Goal: Transaction & Acquisition: Purchase product/service

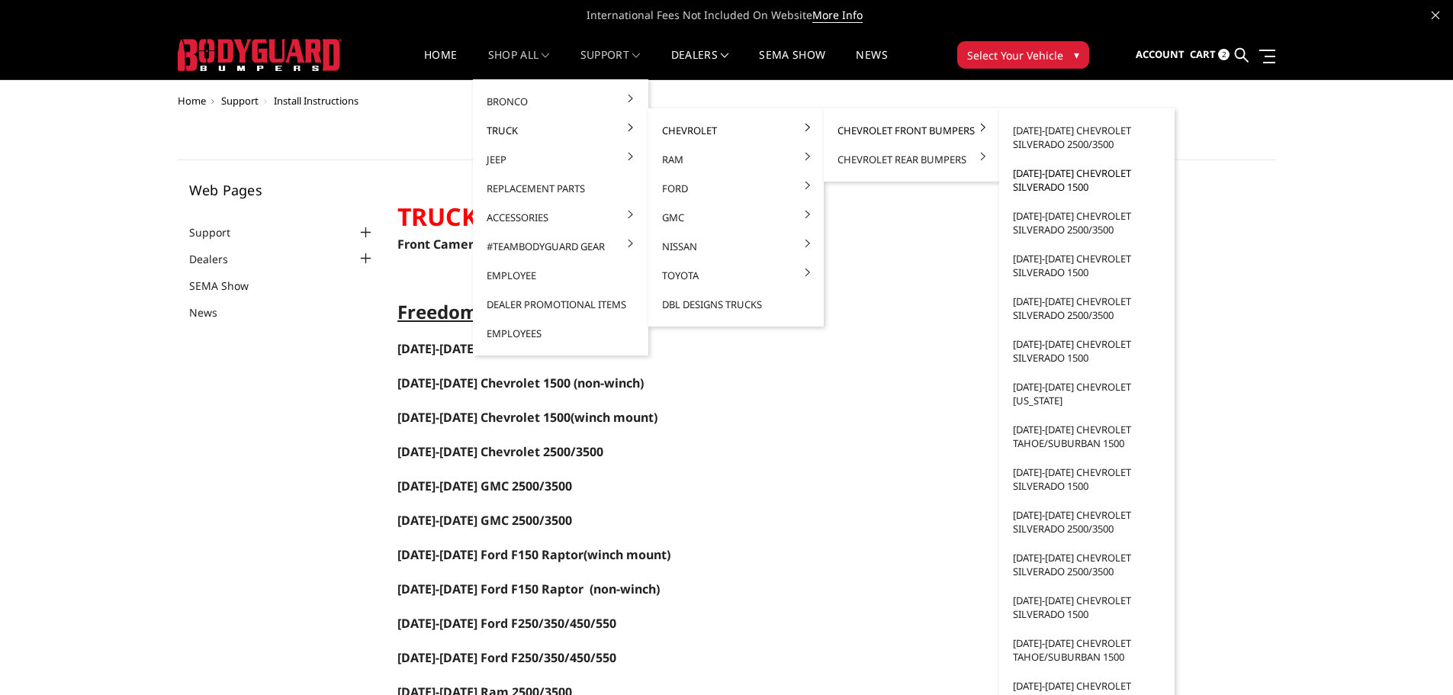
click at [1044, 187] on link "[DATE]-[DATE] Chevrolet Silverado 1500" at bounding box center [1086, 180] width 163 height 43
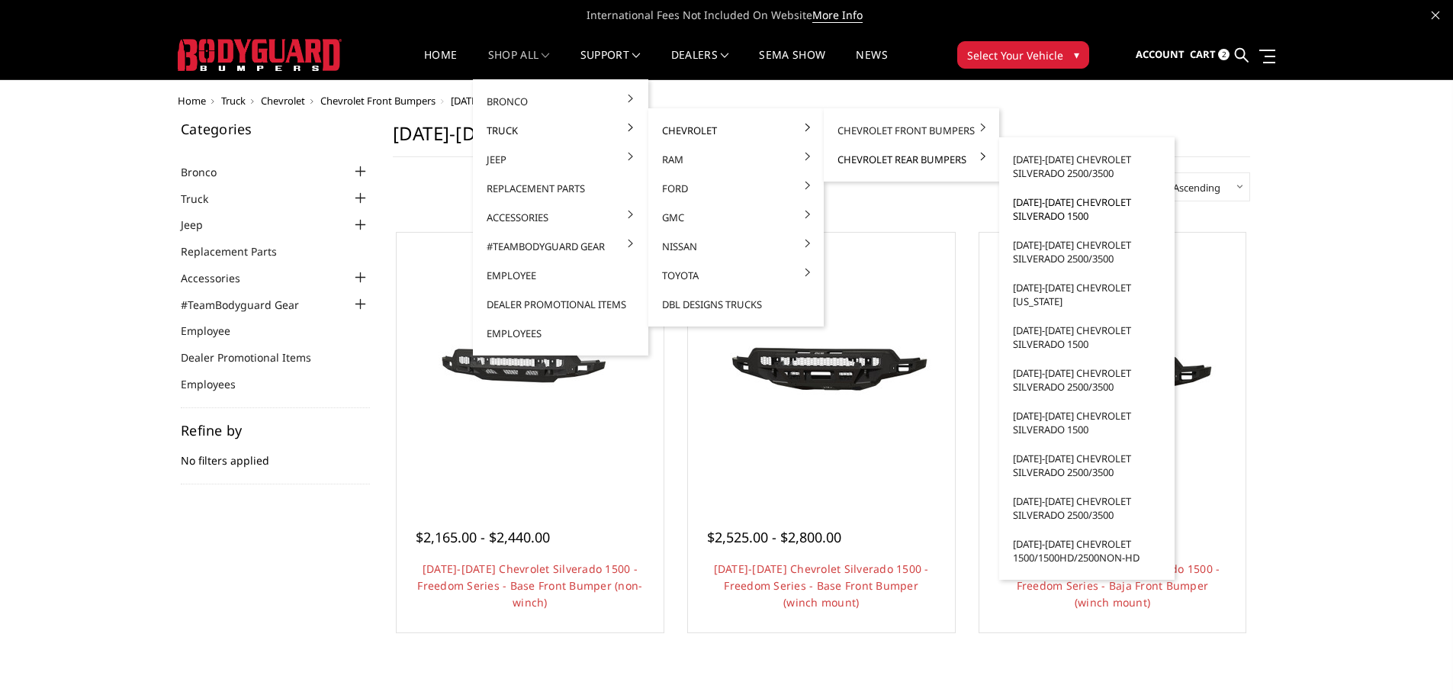
click at [1036, 210] on link "[DATE]-[DATE] Chevrolet Silverado 1500" at bounding box center [1086, 209] width 163 height 43
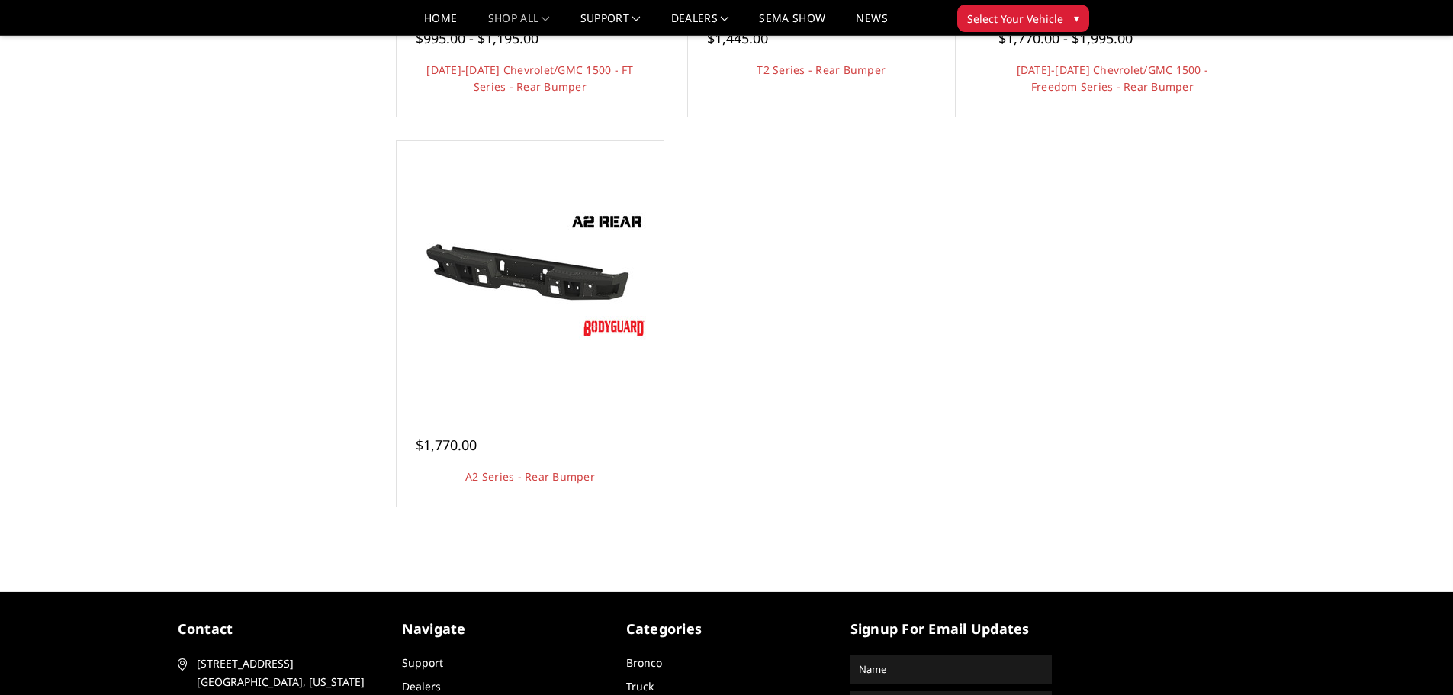
scroll to position [457, 0]
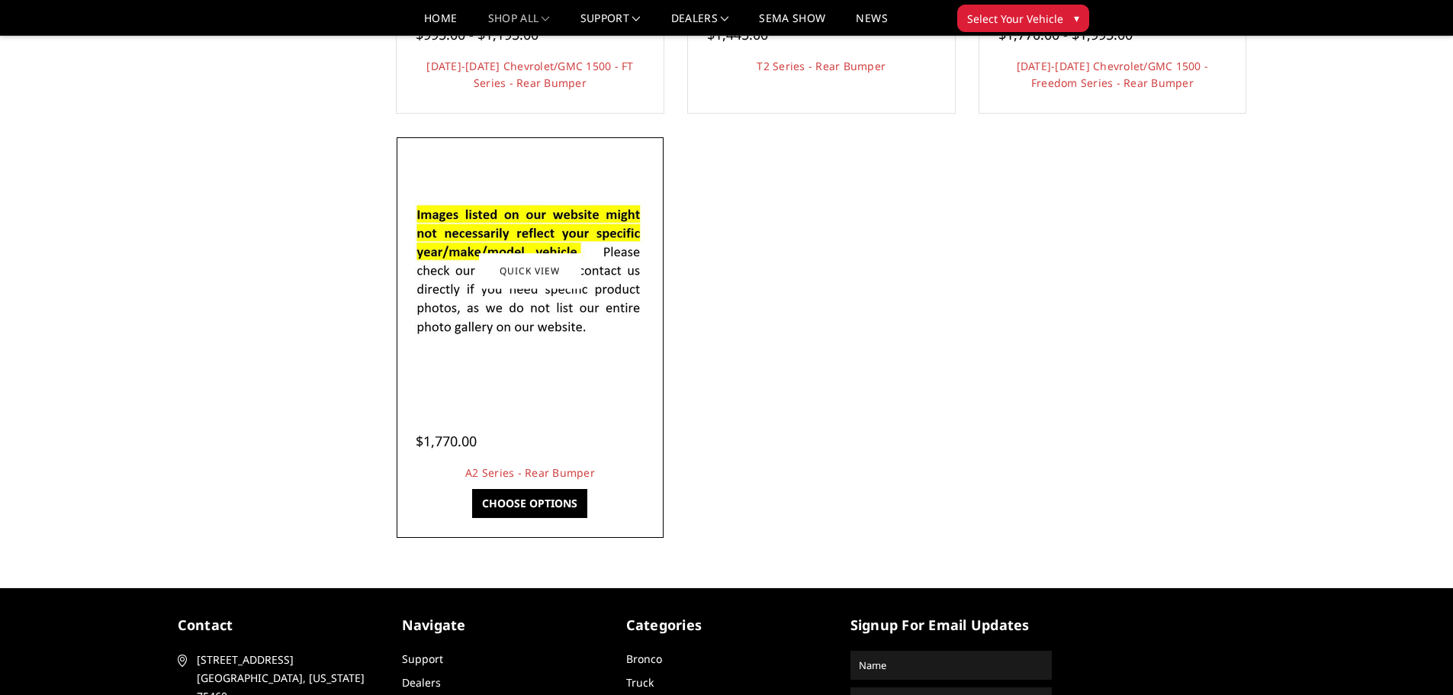
click at [509, 311] on img at bounding box center [530, 271] width 244 height 166
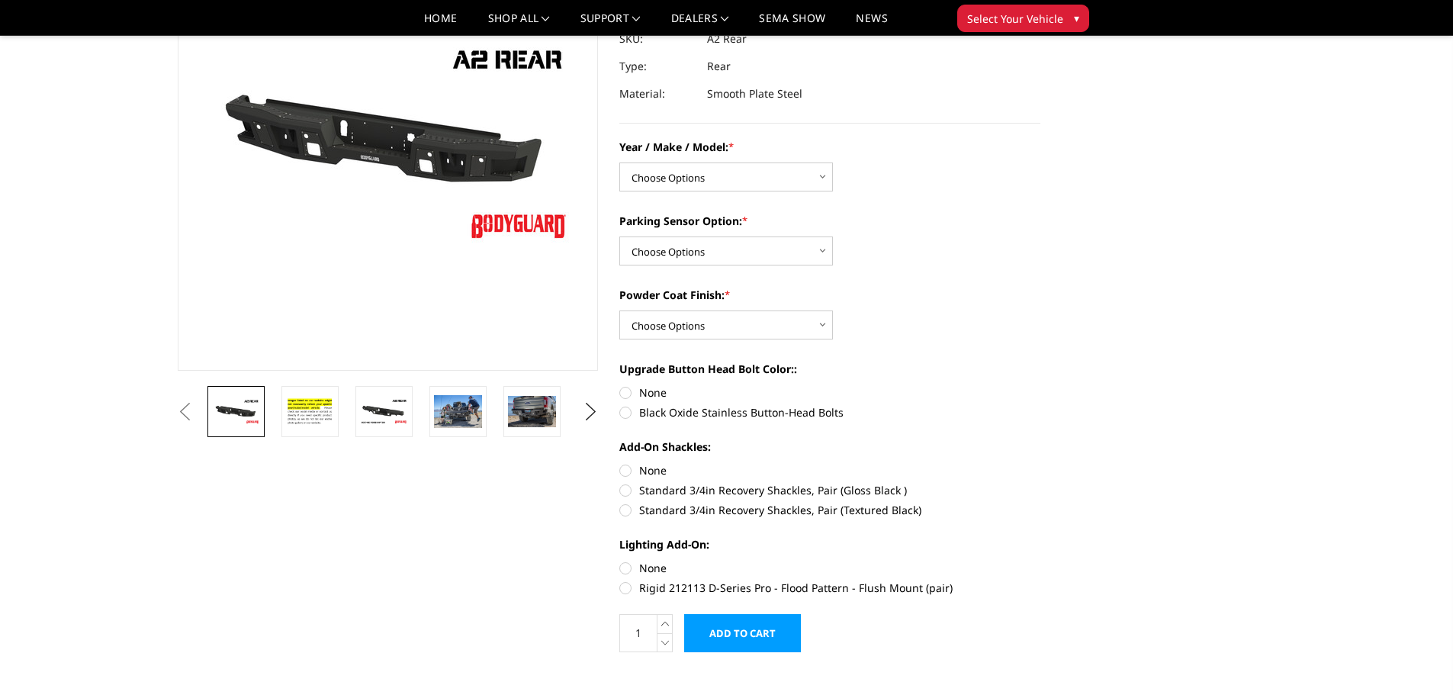
scroll to position [152, 0]
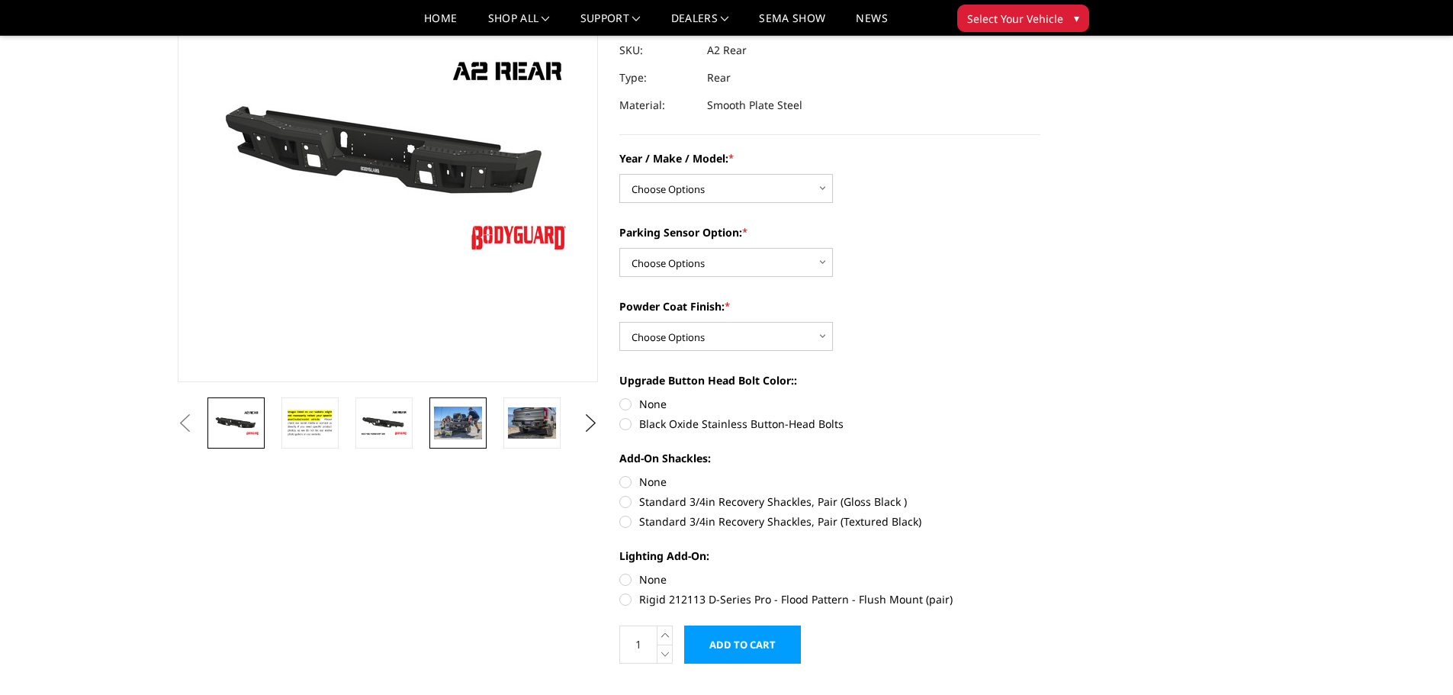
click at [454, 425] on img at bounding box center [458, 422] width 48 height 32
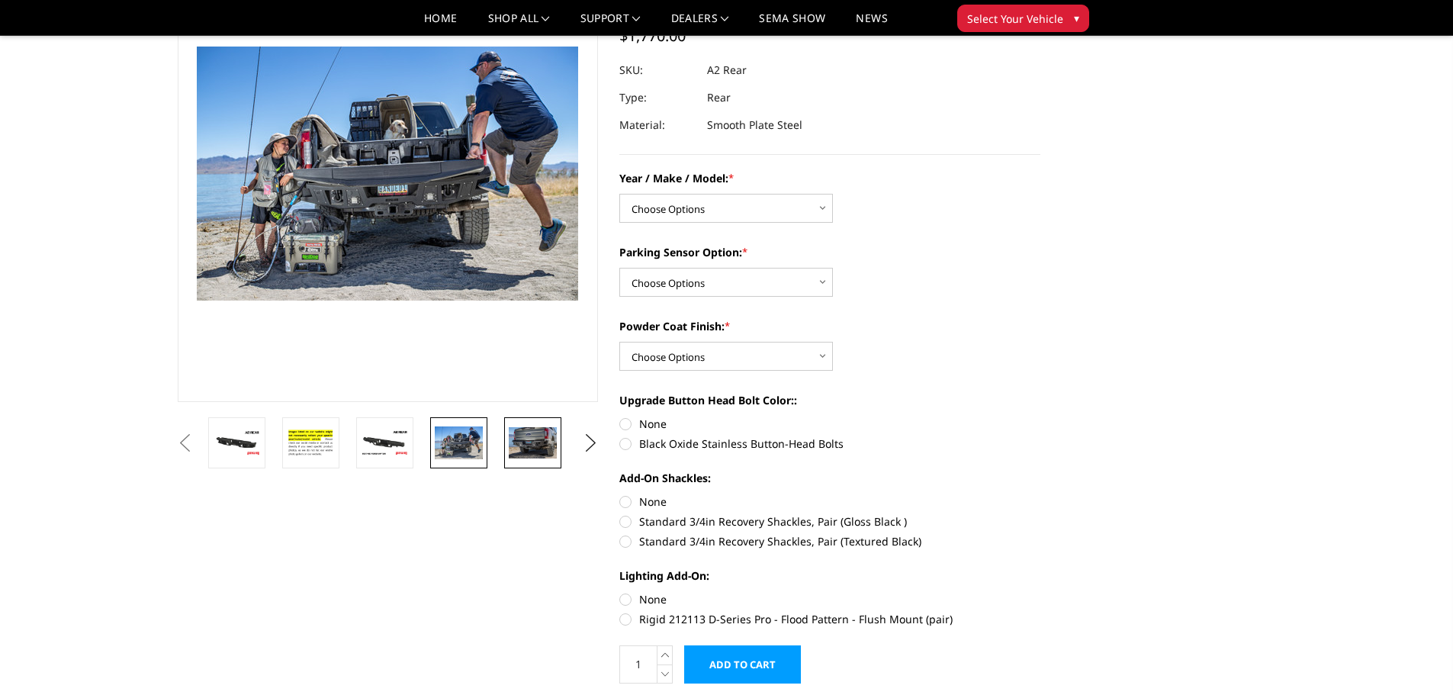
click at [547, 438] on img at bounding box center [533, 442] width 48 height 31
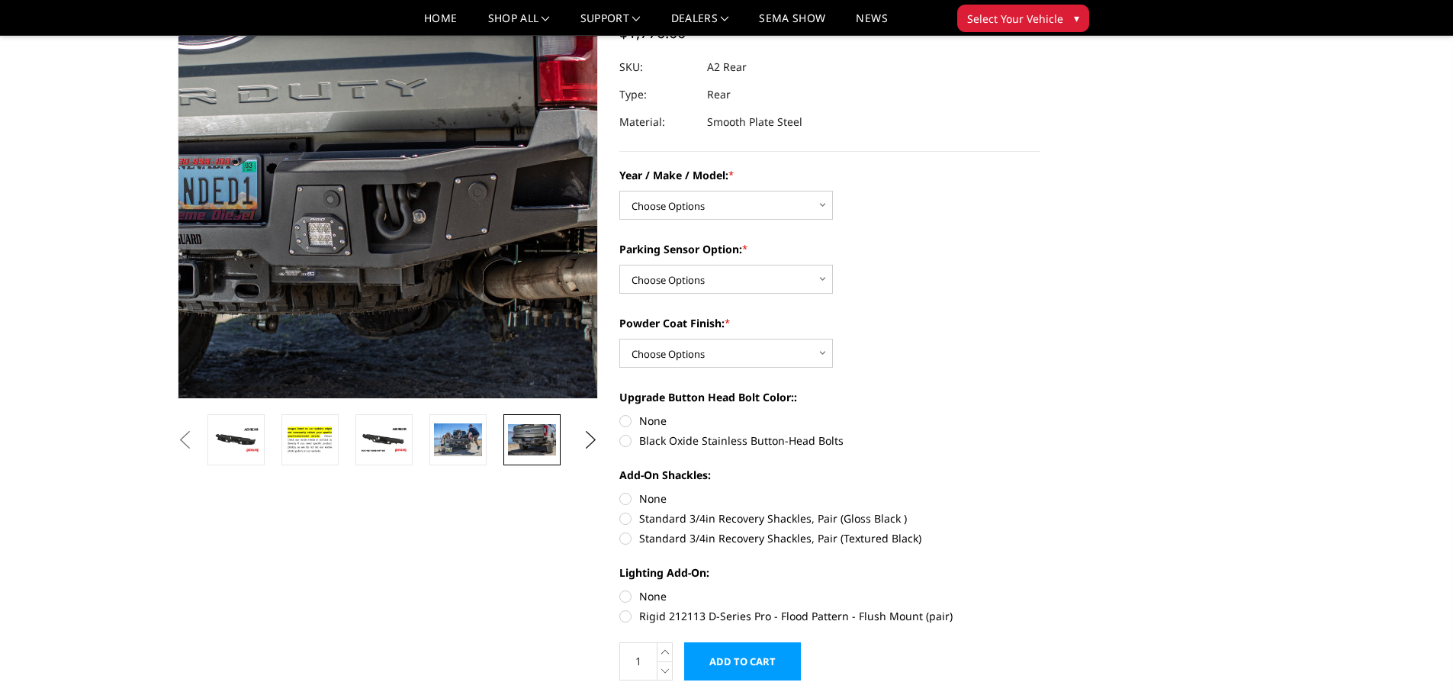
click at [461, 117] on img at bounding box center [291, 191] width 976 height 632
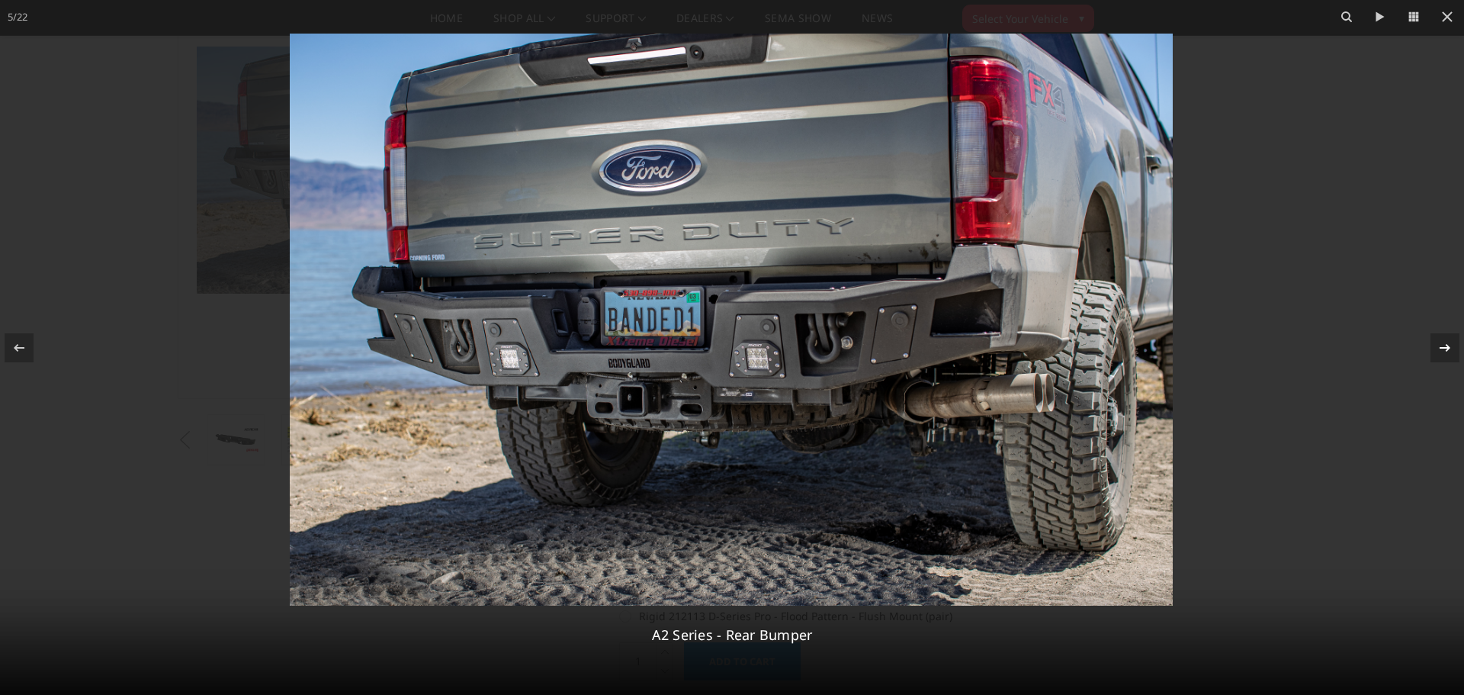
click at [1446, 345] on icon at bounding box center [1445, 348] width 18 height 18
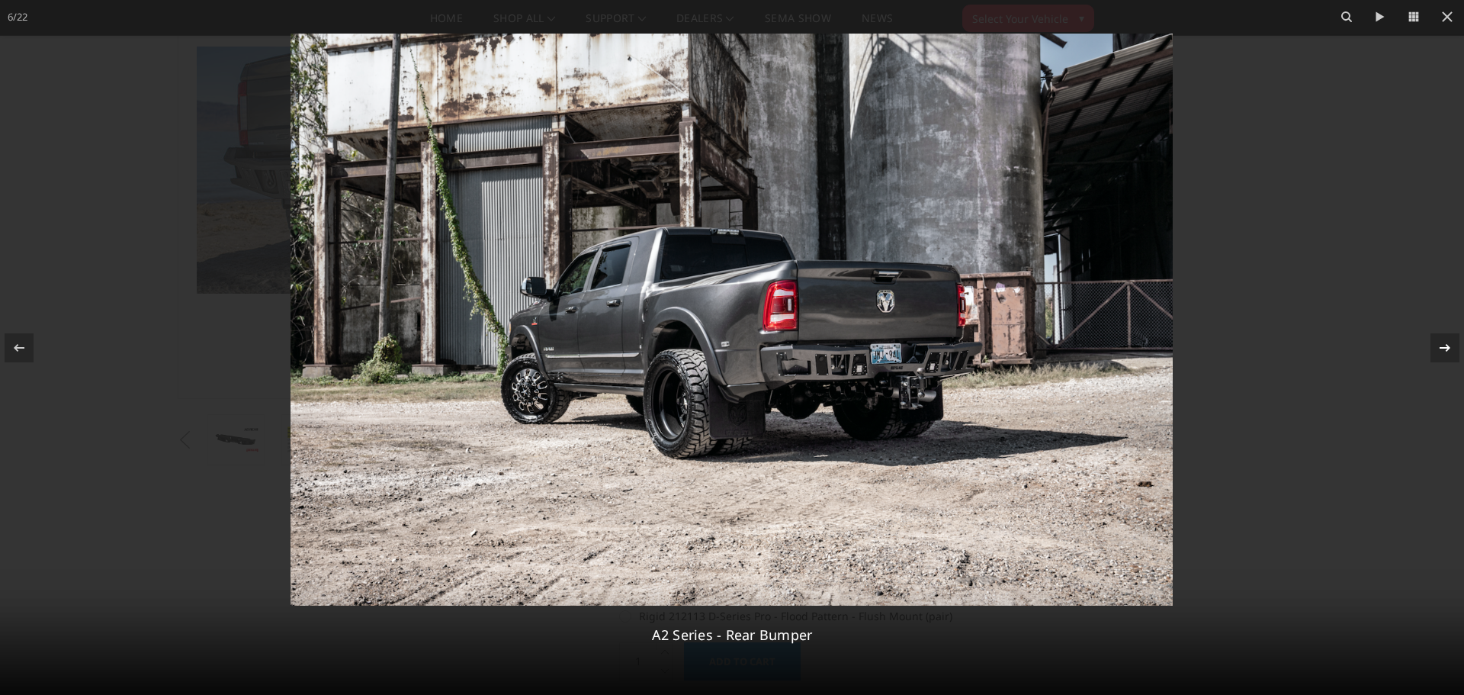
click at [1446, 345] on icon at bounding box center [1445, 348] width 18 height 18
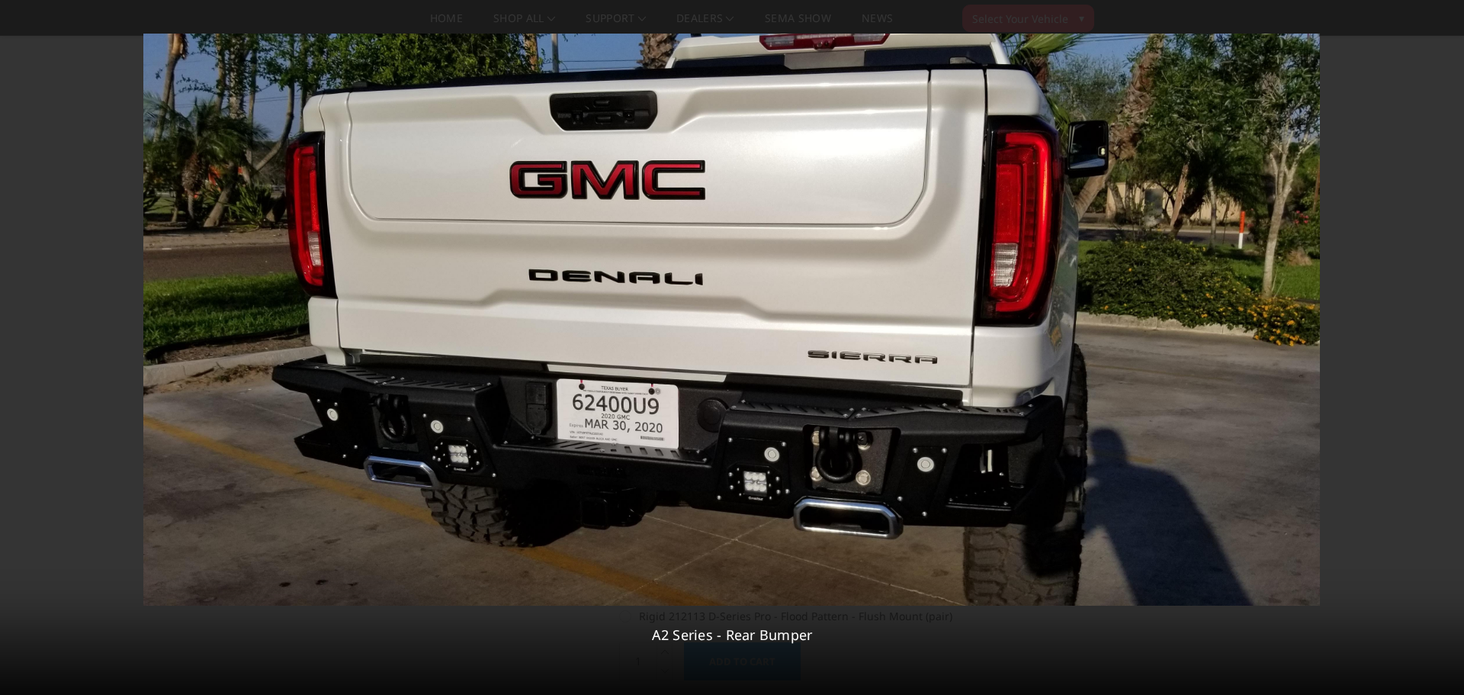
click at [1446, 345] on div "7 / 22 A2 Series - Rear Bumper" at bounding box center [732, 347] width 1464 height 695
click at [1452, 21] on icon at bounding box center [1447, 17] width 18 height 18
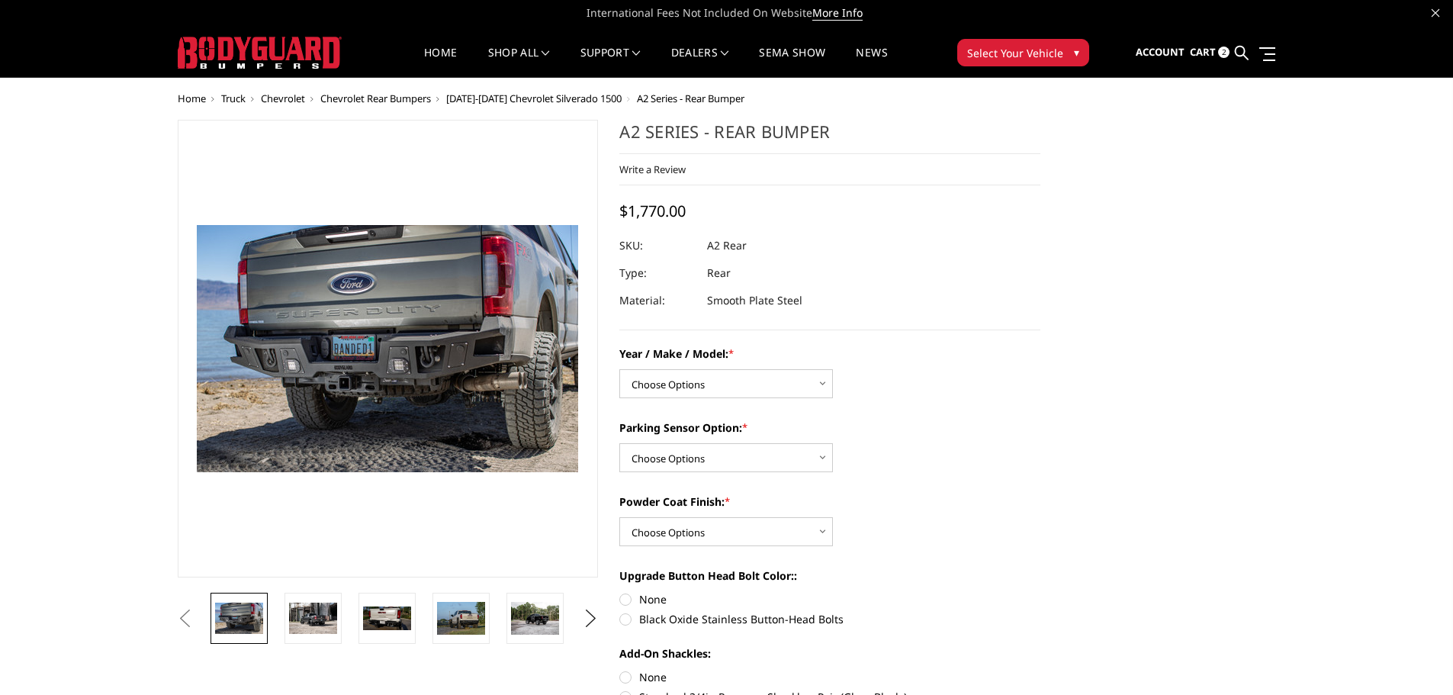
scroll to position [0, 0]
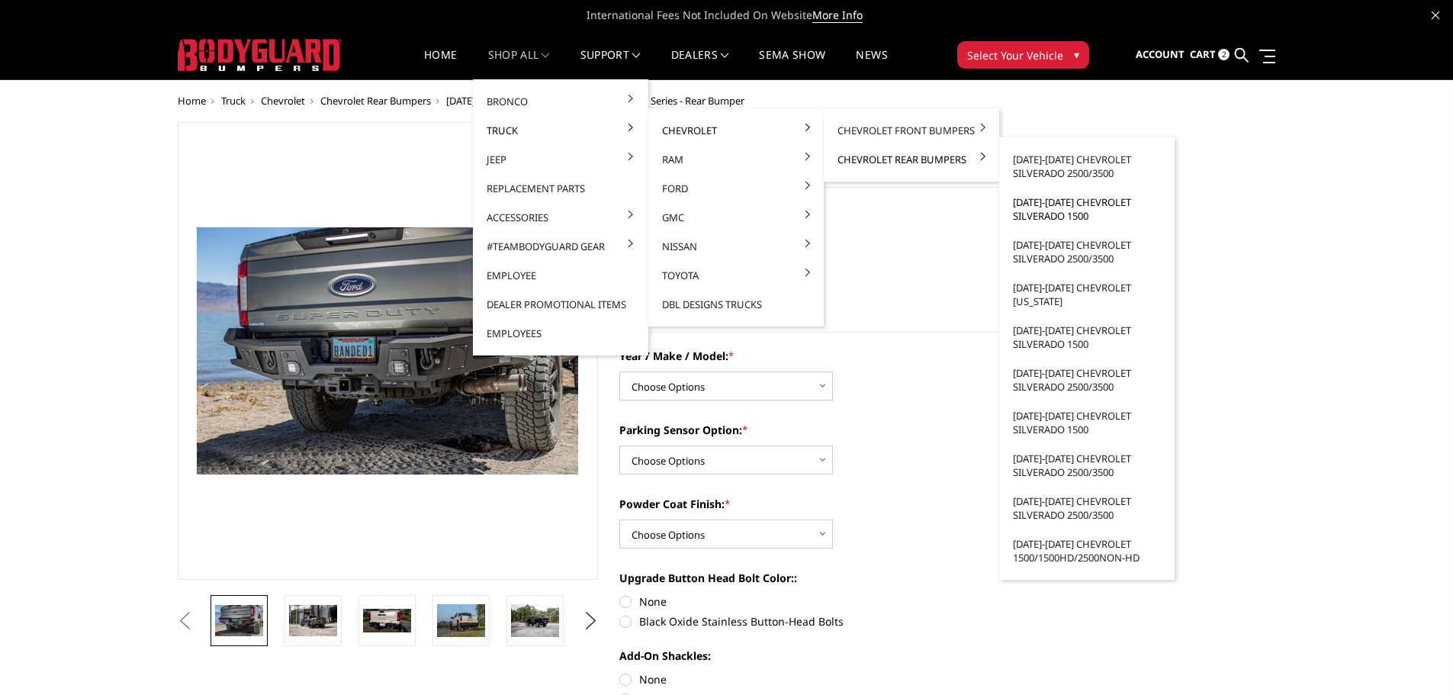
click at [1034, 204] on link "[DATE]-[DATE] Chevrolet Silverado 1500" at bounding box center [1086, 209] width 163 height 43
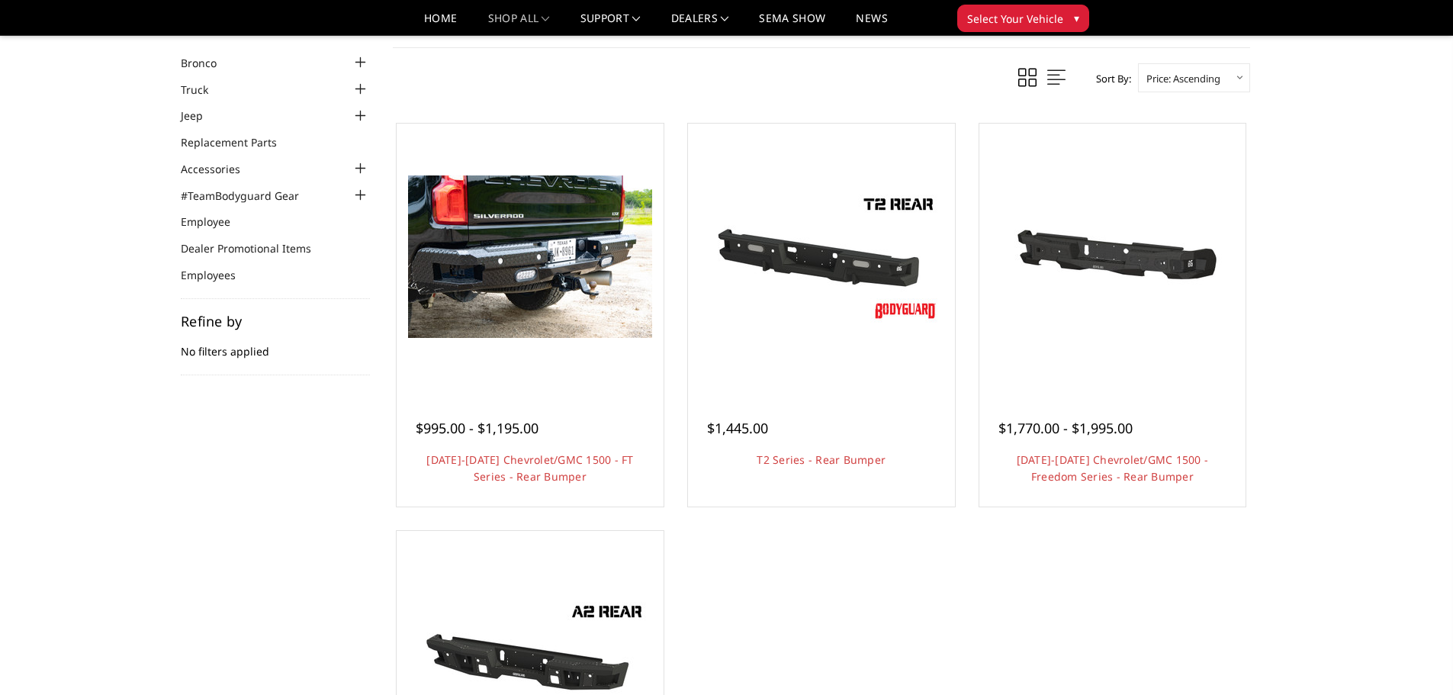
scroll to position [152, 0]
